Goal: Task Accomplishment & Management: Manage account settings

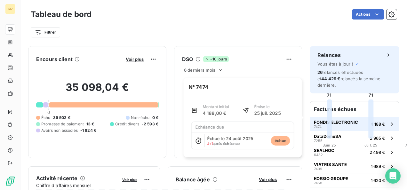
click at [349, 120] on div "FONDIS ELECTRONIC 7474" at bounding box center [336, 124] width 44 height 9
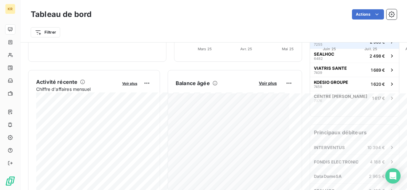
scroll to position [136, 0]
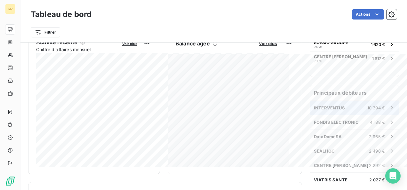
click at [335, 105] on span "INTERVENTUS" at bounding box center [329, 107] width 31 height 5
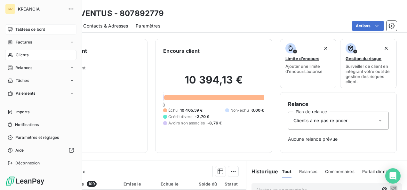
click at [32, 27] on span "Tableau de bord" at bounding box center [30, 30] width 30 height 6
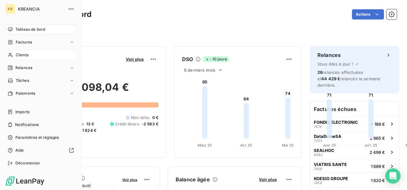
click at [14, 57] on div "Clients" at bounding box center [40, 55] width 71 height 10
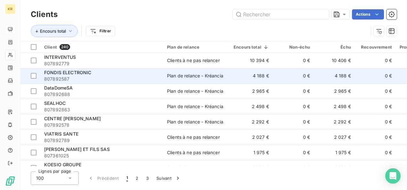
click at [131, 72] on div "FONDIS ELECTRONIC" at bounding box center [101, 72] width 115 height 6
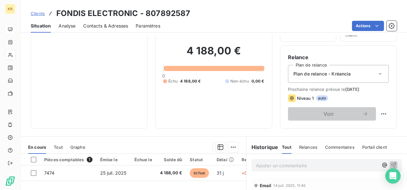
scroll to position [46, 0]
click at [378, 110] on html "KR Clients FONDIS ELECTRONIC - 807892587 Situation Analyse Contacts & Adresses …" at bounding box center [203, 95] width 407 height 190
click at [356, 124] on div "Replanifier cette action" at bounding box center [351, 128] width 57 height 10
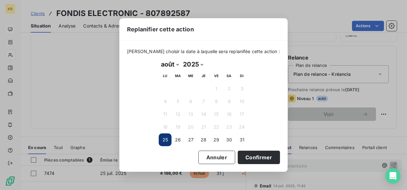
click at [178, 64] on select "janvier février mars avril mai juin juillet août septembre octobre novembre déc…" at bounding box center [170, 64] width 22 height 10
select select "8"
click at [159, 59] on select "janvier février mars avril mai juin juillet août septembre octobre novembre déc…" at bounding box center [170, 64] width 22 height 10
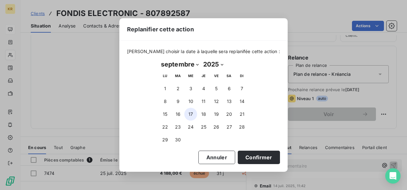
click at [191, 114] on button "17" at bounding box center [190, 114] width 13 height 13
click at [206, 116] on button "18" at bounding box center [203, 114] width 13 height 13
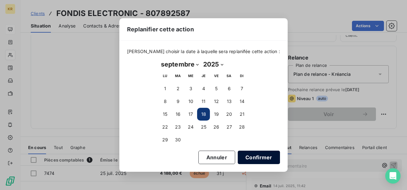
click at [249, 154] on button "Confirmer" at bounding box center [258, 157] width 42 height 13
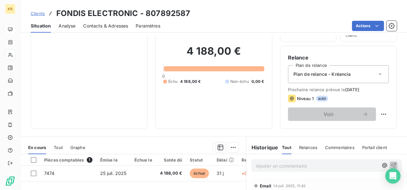
scroll to position [0, 0]
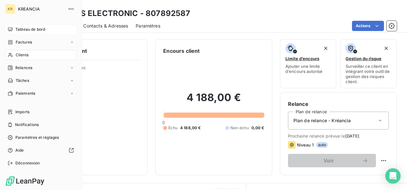
click at [4, 40] on div "KR KREANCIA Tableau de bord Factures Clients Relances Tâches Paiements Imports …" at bounding box center [41, 95] width 82 height 190
click at [17, 42] on span "Factures" at bounding box center [24, 42] width 16 height 6
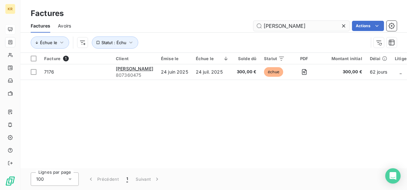
click at [300, 25] on input "[PERSON_NAME]" at bounding box center [301, 26] width 96 height 10
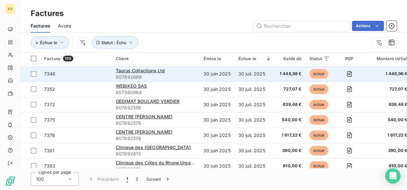
scroll to position [1332, 0]
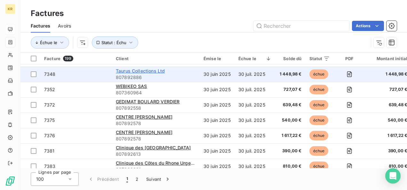
click at [149, 73] on span "Taurus Collections Ltd" at bounding box center [140, 70] width 49 height 5
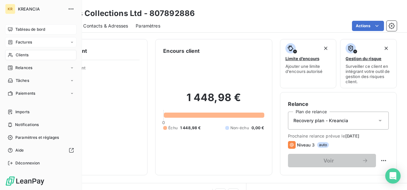
click at [22, 56] on span "Clients" at bounding box center [22, 55] width 13 height 6
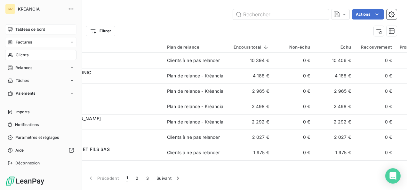
click at [22, 47] on nav "Tableau de bord Factures Clients Relances Tâches Paiements" at bounding box center [40, 61] width 71 height 74
click at [24, 45] on span "Factures" at bounding box center [24, 42] width 16 height 6
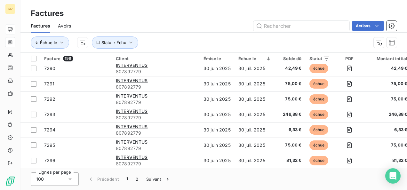
scroll to position [653, 0]
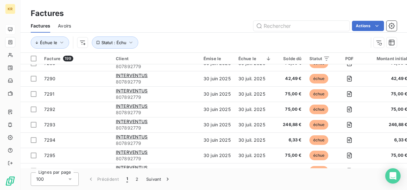
click at [186, 130] on span "807892779" at bounding box center [156, 128] width 80 height 6
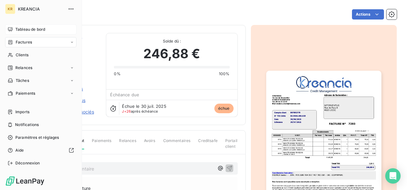
click at [19, 25] on div "Tableau de bord" at bounding box center [40, 29] width 71 height 10
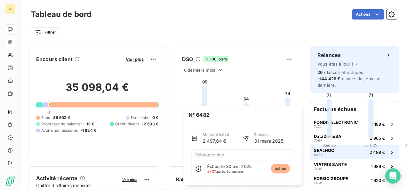
click at [326, 148] on span "SEALHOC" at bounding box center [324, 150] width 20 height 5
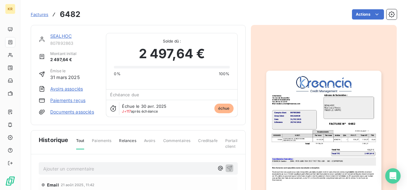
click at [63, 35] on link "SEALHOC" at bounding box center [60, 35] width 21 height 5
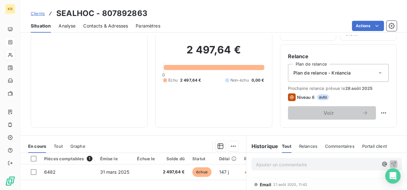
scroll to position [52, 0]
